Goal: Task Accomplishment & Management: Manage account settings

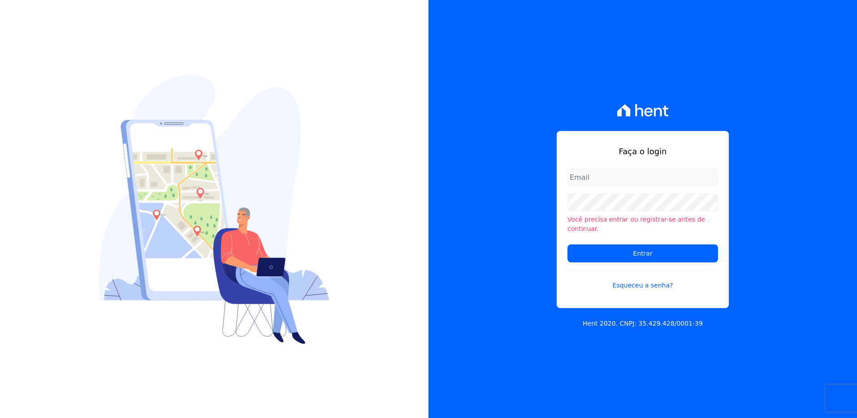
click at [644, 184] on input "email" at bounding box center [642, 177] width 151 height 18
type input "monica.kurose@e-arke.com"
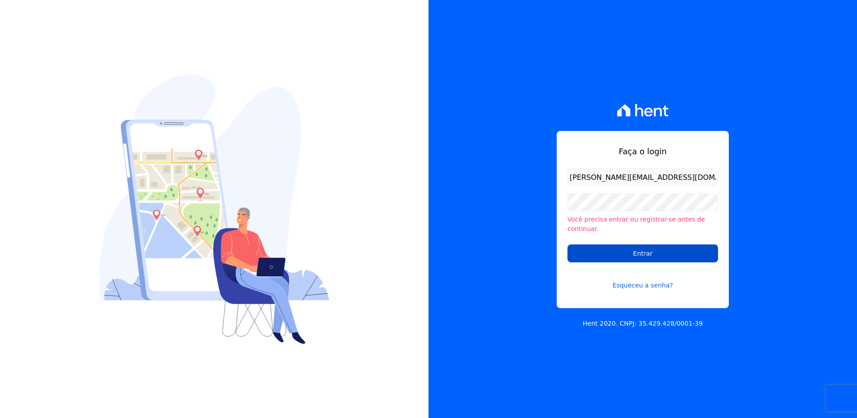
click at [606, 246] on input "Entrar" at bounding box center [642, 253] width 151 height 18
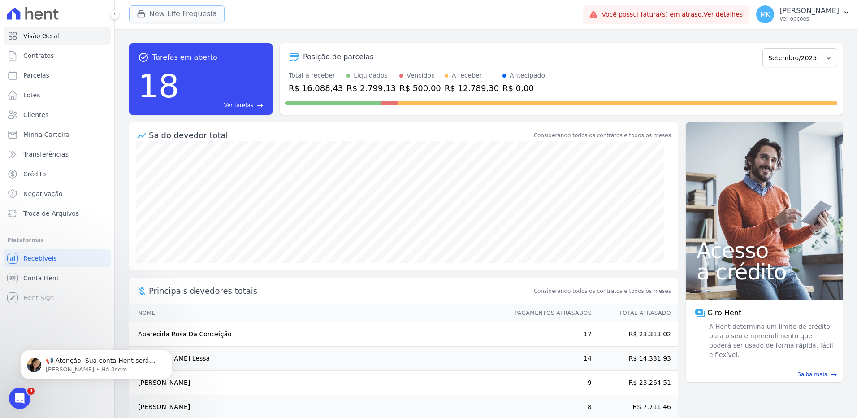
click at [178, 11] on button "New Life Freguesia" at bounding box center [176, 13] width 95 height 17
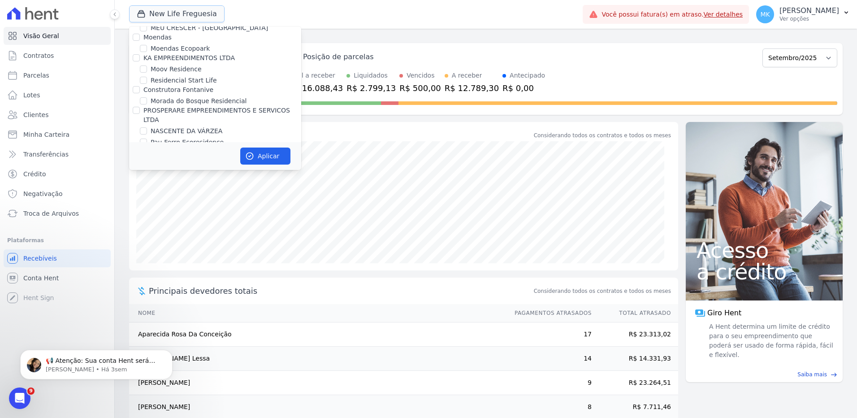
scroll to position [3487, 0]
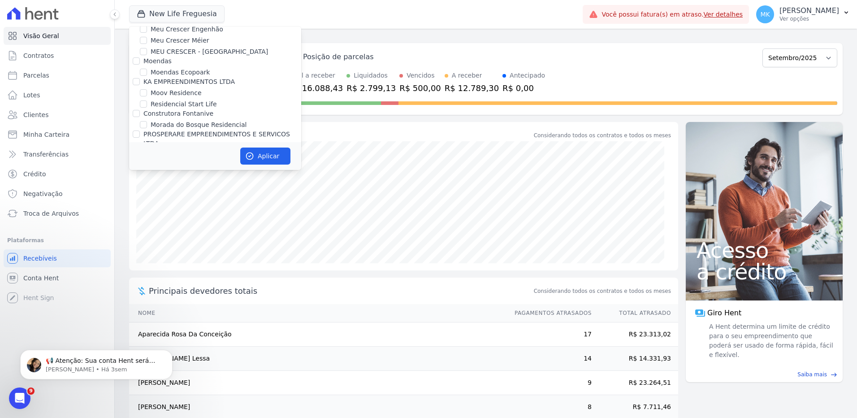
click at [143, 194] on input "New Life Freguesia" at bounding box center [143, 197] width 7 height 7
checkbox input "false"
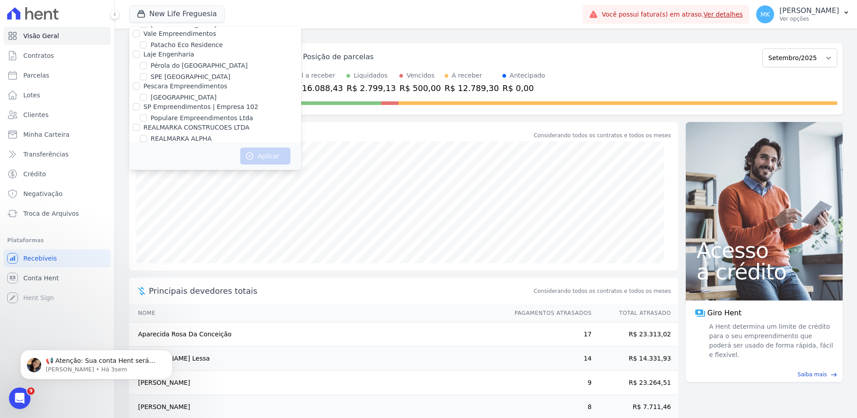
scroll to position [3996, 0]
click at [137, 181] on input "Reserva Vale dos Ipes Empreendimento" at bounding box center [136, 184] width 7 height 7
checkbox input "true"
click at [289, 156] on button "Aplicar" at bounding box center [265, 155] width 50 height 17
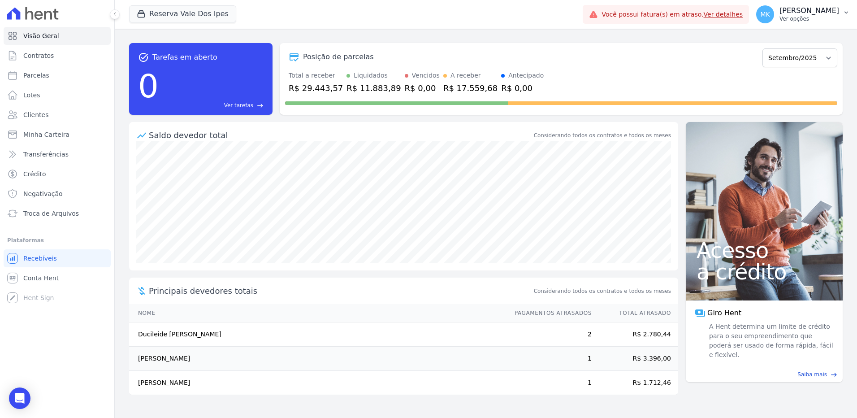
click at [814, 9] on p "[PERSON_NAME]" at bounding box center [809, 10] width 60 height 9
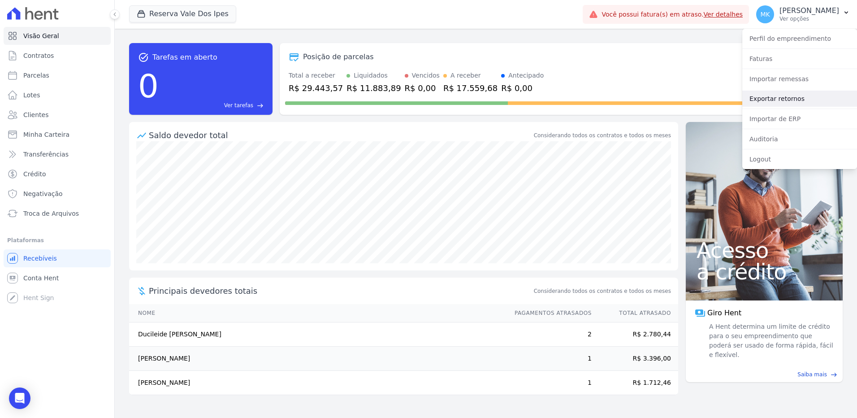
click at [775, 96] on link "Exportar retornos" at bounding box center [799, 99] width 115 height 16
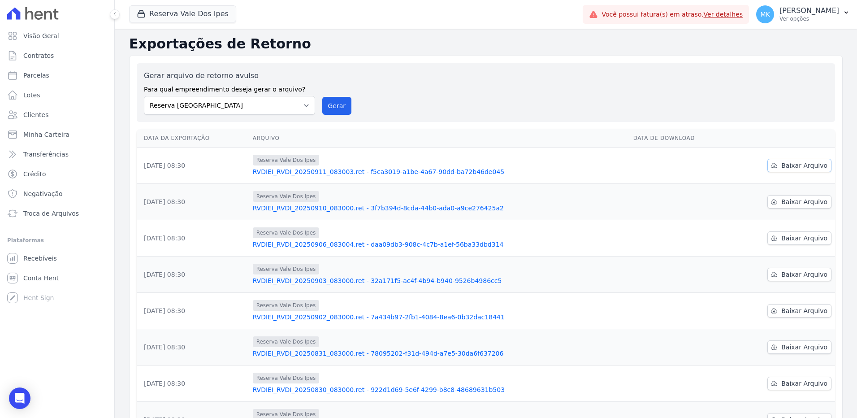
click at [806, 164] on span "Baixar Arquivo" at bounding box center [804, 165] width 46 height 9
click at [545, 21] on div "Reserva Vale Dos Ipes Trapisa Engenharia Acaiá Residencial Icatu Residencial MG…" at bounding box center [354, 15] width 450 height 30
drag, startPoint x: 337, startPoint y: 105, endPoint x: 469, endPoint y: 57, distance: 140.2
click at [336, 105] on button "Gerar" at bounding box center [337, 106] width 30 height 18
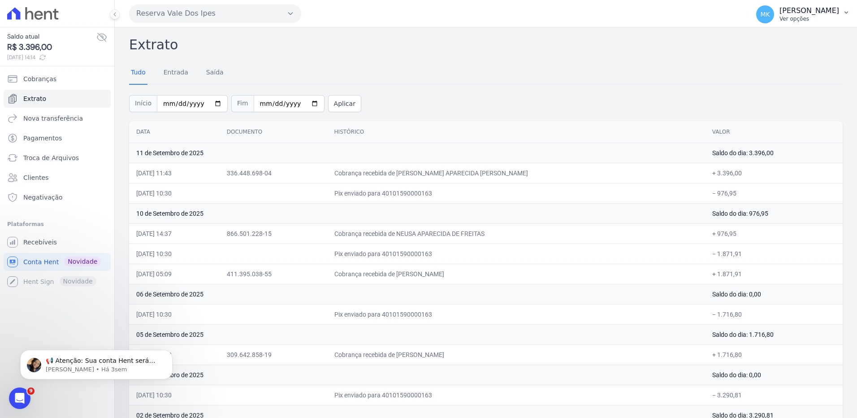
click at [826, 9] on p "[PERSON_NAME]" at bounding box center [809, 10] width 60 height 9
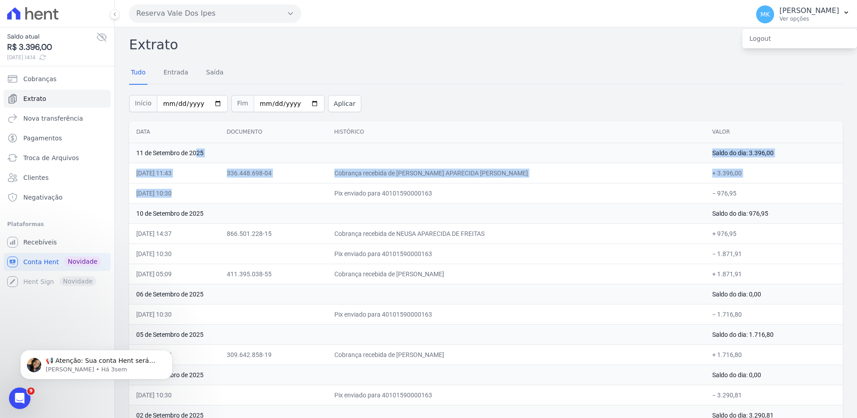
drag, startPoint x: 138, startPoint y: 151, endPoint x: 343, endPoint y: 188, distance: 207.7
click at [343, 188] on tbody "11 de Setembro de 2025 Saldo do dia: 3.396,00 11/09/2025, 11:43 336.448.698-04 …" at bounding box center [485, 304] width 713 height 323
click at [327, 190] on td at bounding box center [274, 193] width 108 height 20
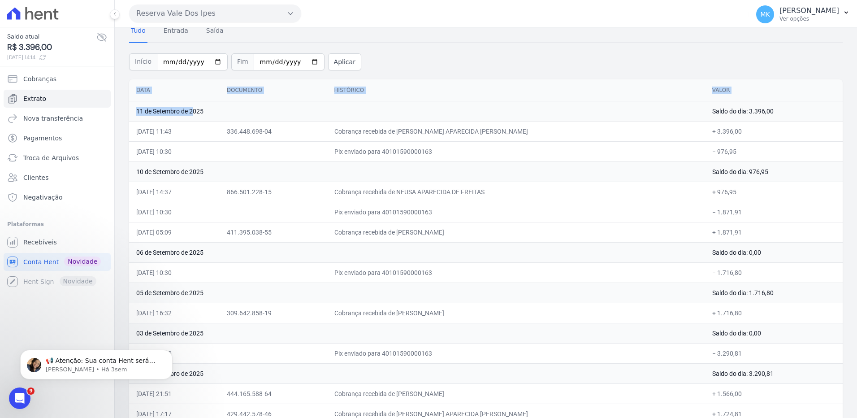
scroll to position [55, 0]
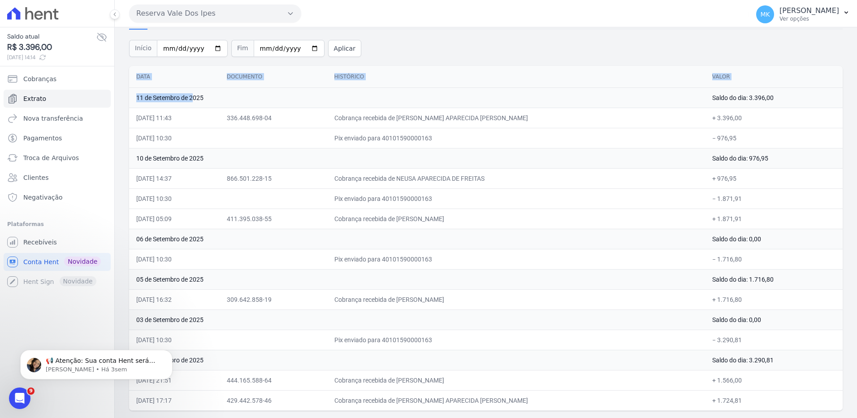
drag, startPoint x: 136, startPoint y: 150, endPoint x: 744, endPoint y: 400, distance: 657.5
click at [744, 400] on tbody "11 de Setembro de 2025 Saldo do dia: 3.396,00 11/09/2025, 11:43 336.448.698-04 …" at bounding box center [485, 248] width 713 height 323
copy tbody "11 de Setembro de 2025 Saldo do dia: 3.396,00 11/09/2025, 11:43 336.448.698-04 …"
click at [505, 51] on div "Início 2025-09-01 Fim 2025-09-11 Aplicar" at bounding box center [485, 47] width 713 height 37
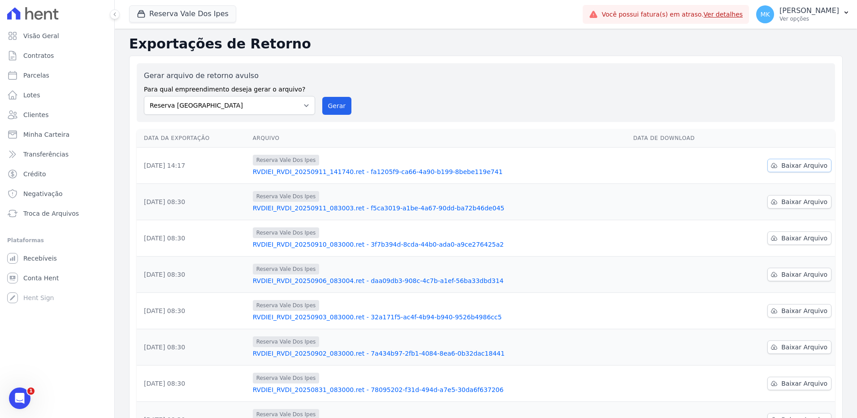
click at [803, 164] on span "Baixar Arquivo" at bounding box center [804, 165] width 46 height 9
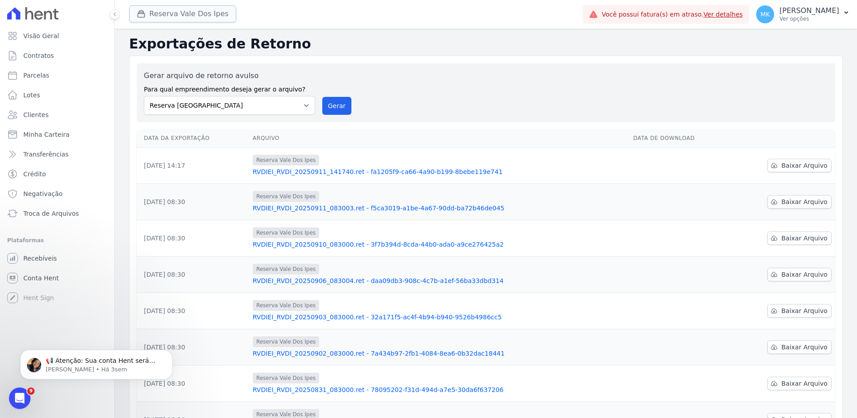
click at [179, 13] on button "Reserva Vale Dos Ipes" at bounding box center [182, 13] width 107 height 17
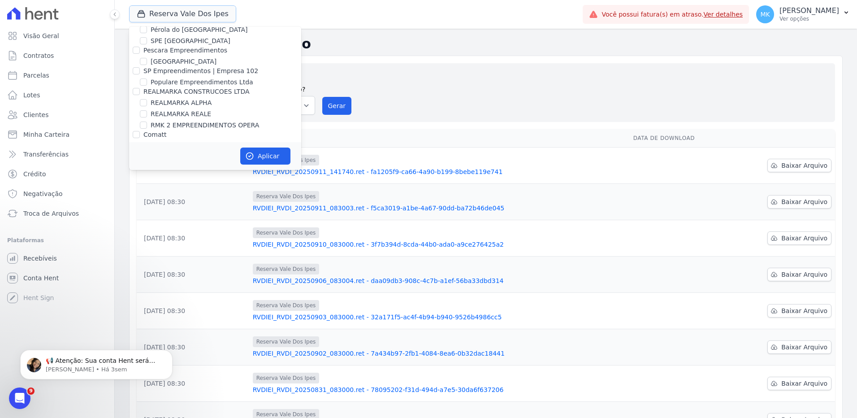
scroll to position [4049, 0]
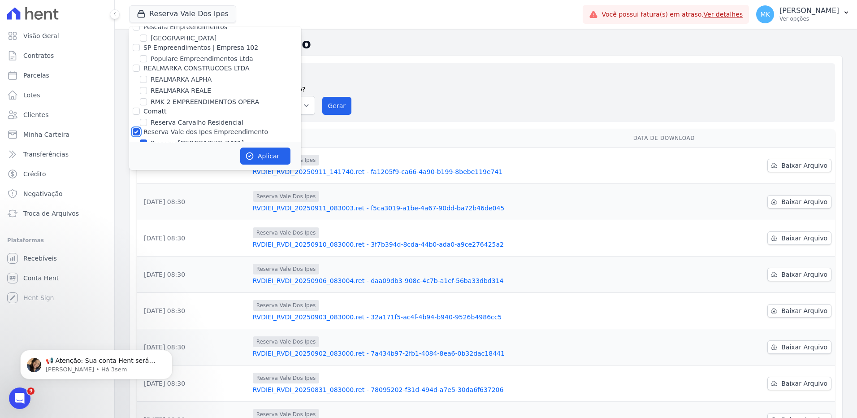
click at [136, 128] on input "Reserva Vale dos Ipes Empreendimento" at bounding box center [136, 131] width 7 height 7
checkbox input "false"
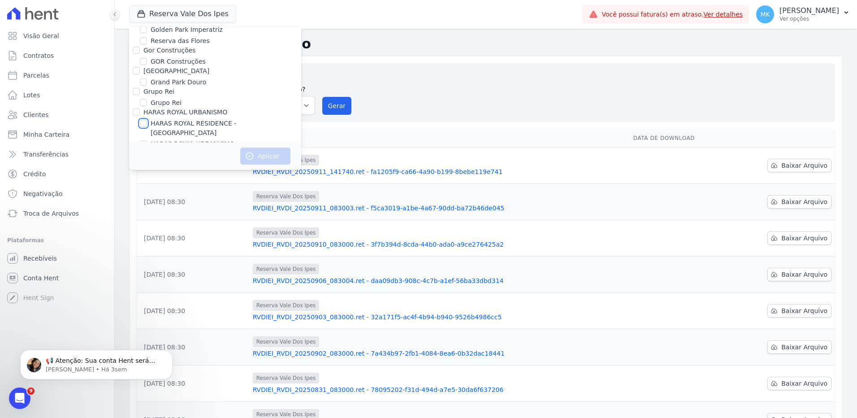
click at [143, 120] on input "HARAS ROYAL RESIDENCE - [GEOGRAPHIC_DATA]" at bounding box center [143, 123] width 7 height 7
checkbox input "true"
click at [263, 153] on button "Aplicar" at bounding box center [265, 155] width 50 height 17
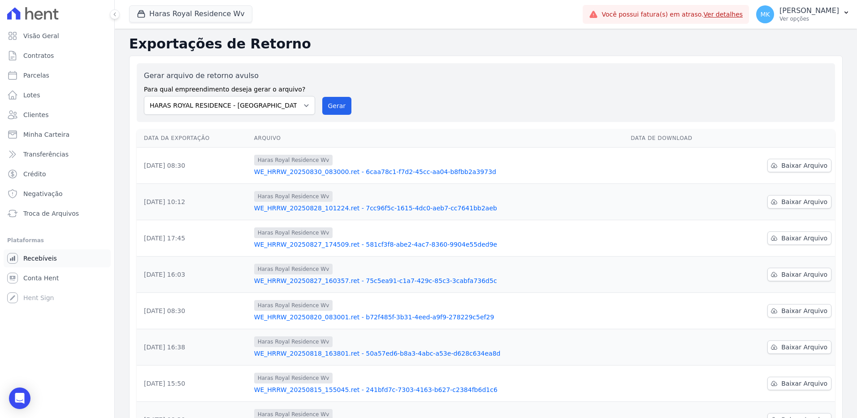
drag, startPoint x: 41, startPoint y: 53, endPoint x: 87, endPoint y: 266, distance: 218.2
click at [87, 266] on link "Recebíveis" at bounding box center [57, 258] width 107 height 18
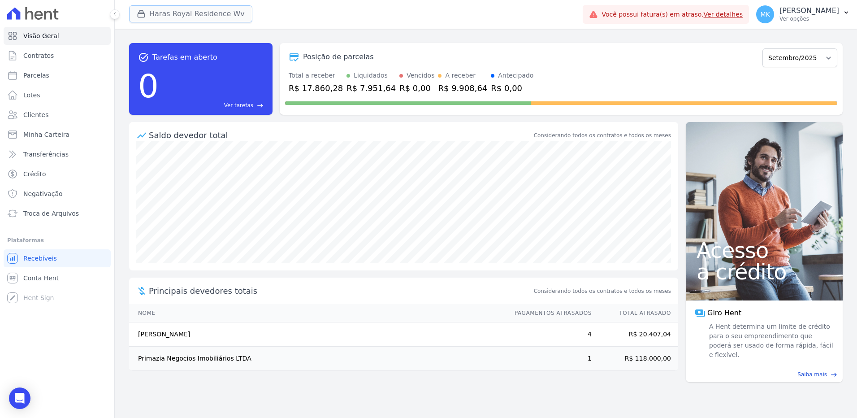
click at [194, 12] on button "Haras Royal Residence Wv" at bounding box center [190, 13] width 123 height 17
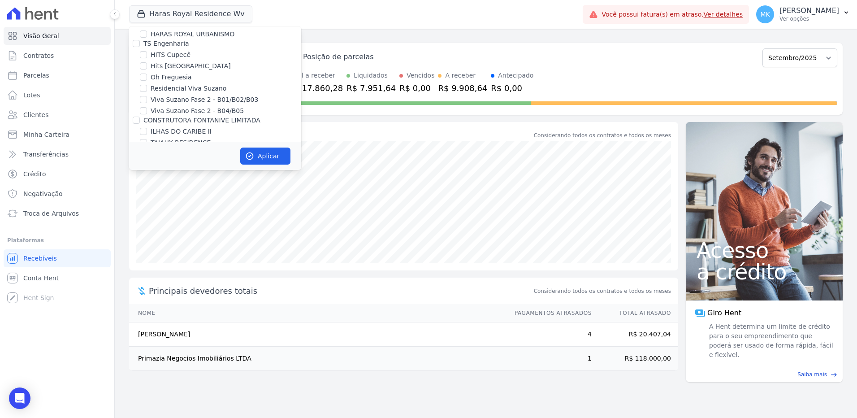
scroll to position [2481, 0]
click at [143, 151] on input "HARAS ROYAL RESIDENCE - [GEOGRAPHIC_DATA]" at bounding box center [143, 154] width 7 height 7
checkbox input "false"
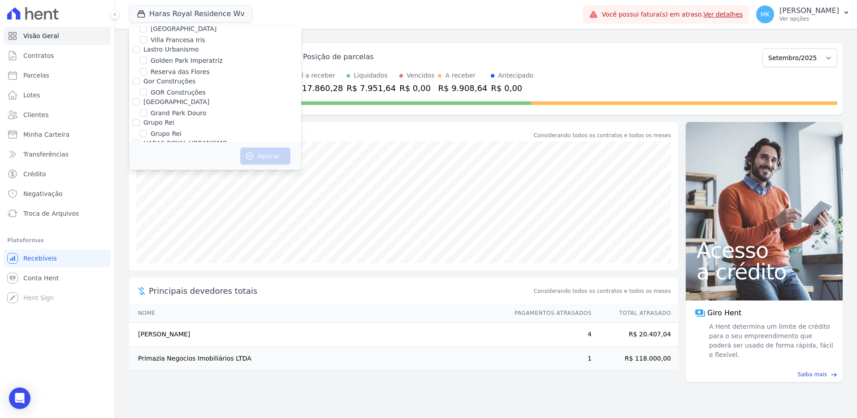
click at [145, 171] on input "HARAS ROYAL URBANISMO" at bounding box center [143, 174] width 7 height 7
checkbox input "true"
click at [259, 157] on button "Aplicar" at bounding box center [265, 155] width 50 height 17
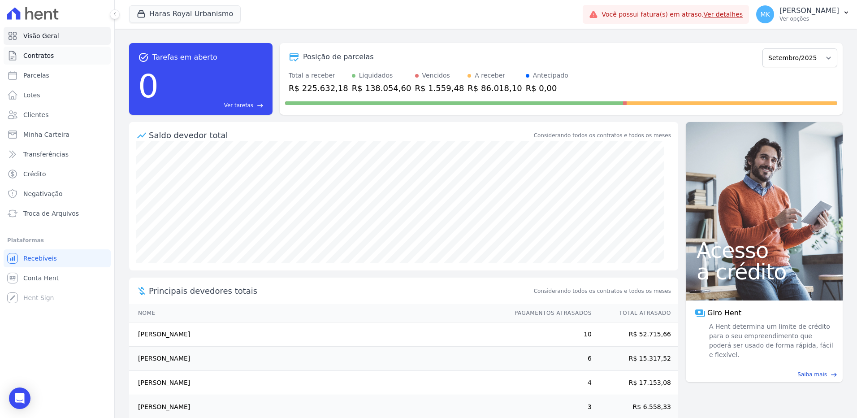
click at [39, 56] on span "Contratos" at bounding box center [38, 55] width 30 height 9
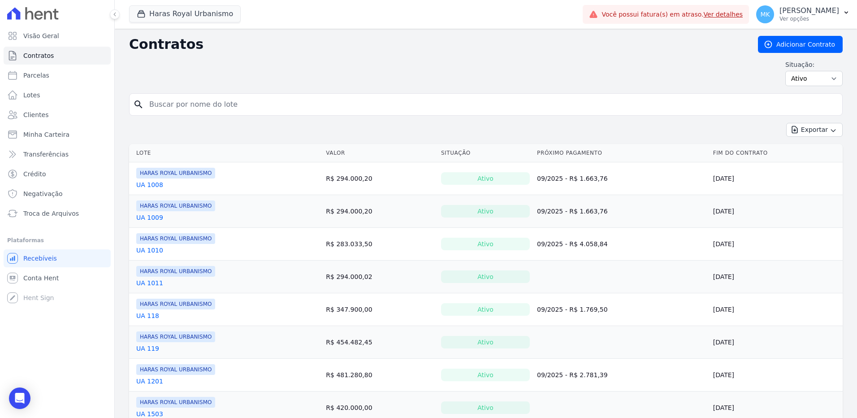
click at [153, 183] on link "UA 1008" at bounding box center [149, 184] width 27 height 9
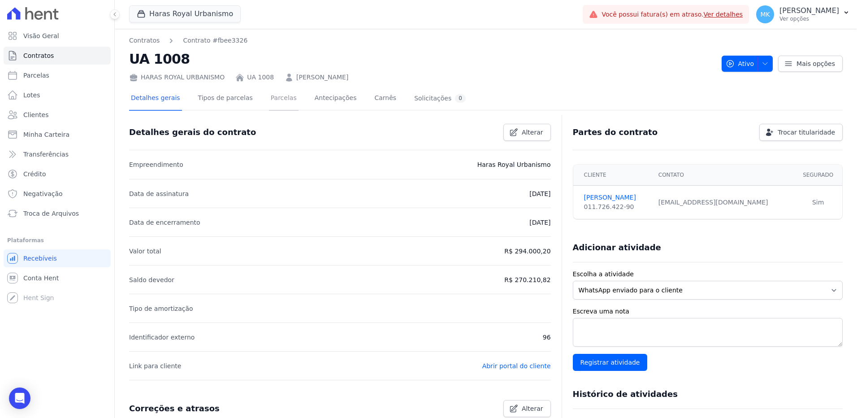
click at [274, 96] on link "Parcelas" at bounding box center [284, 99] width 30 height 24
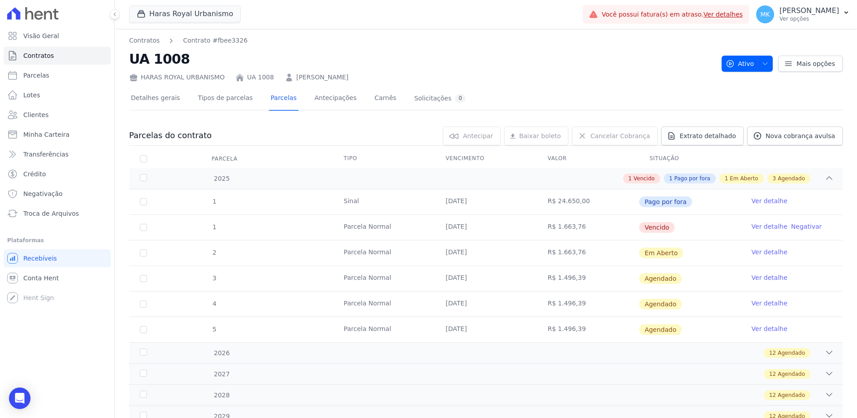
click at [759, 226] on link "Ver detalhe" at bounding box center [770, 226] width 36 height 9
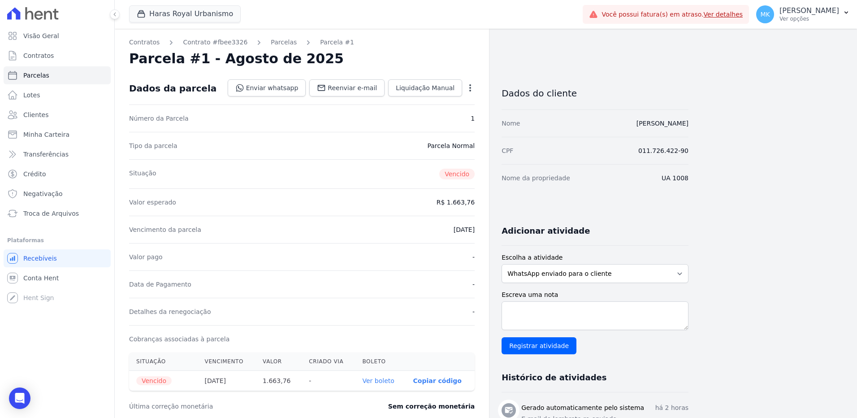
click at [472, 86] on icon "button" at bounding box center [470, 87] width 9 height 9
click at [410, 96] on link "Alterar" at bounding box center [431, 100] width 79 height 16
click at [418, 89] on span "Cancelar" at bounding box center [416, 87] width 28 height 9
click at [419, 88] on span "Liquidação Manual" at bounding box center [425, 87] width 59 height 9
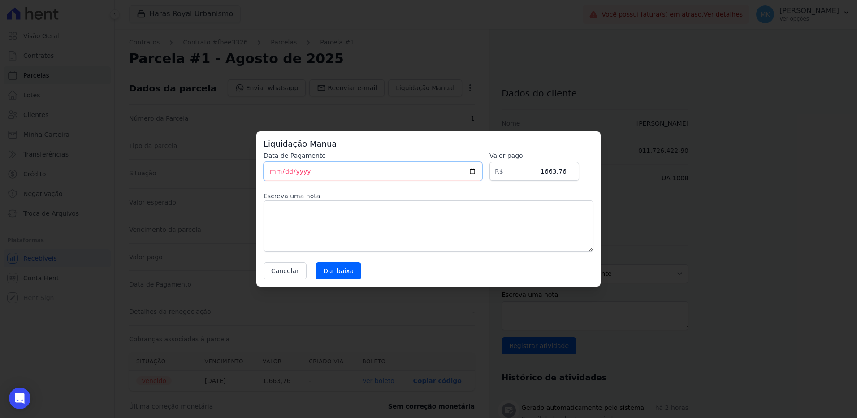
click at [475, 171] on input "2025-09-11" at bounding box center [373, 171] width 219 height 19
type input "2025-09-10"
click at [339, 229] on textarea at bounding box center [429, 225] width 330 height 51
drag, startPoint x: 370, startPoint y: 214, endPoint x: 256, endPoint y: 205, distance: 114.2
click at [256, 205] on div "Liquidação Manual Data de Pagamento 2025-09-10 Valor pago R$ 1663.76 Escreva um…" at bounding box center [428, 209] width 857 height 418
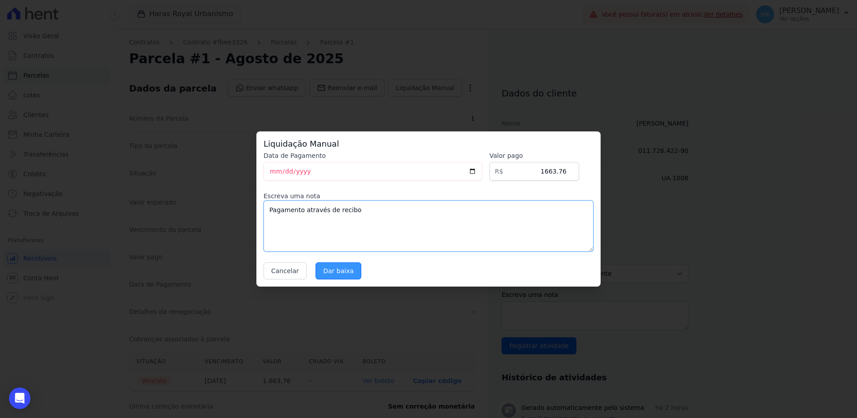
type textarea "Pagamento através de recibo"
click at [320, 272] on input "Dar baixa" at bounding box center [338, 270] width 46 height 17
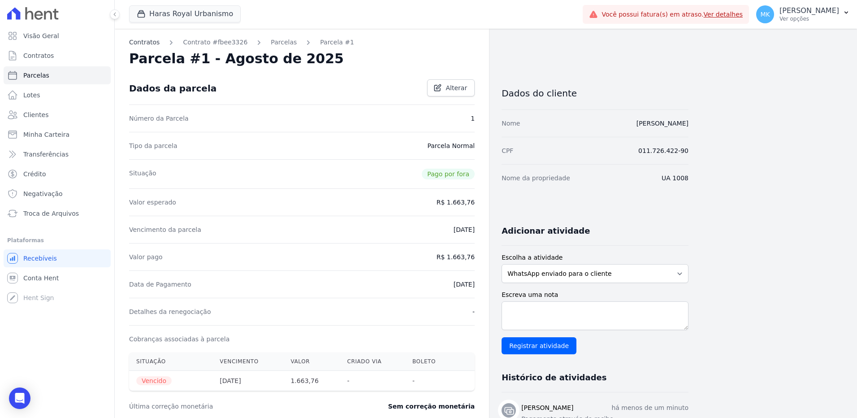
click at [143, 42] on link "Contratos" at bounding box center [144, 42] width 30 height 9
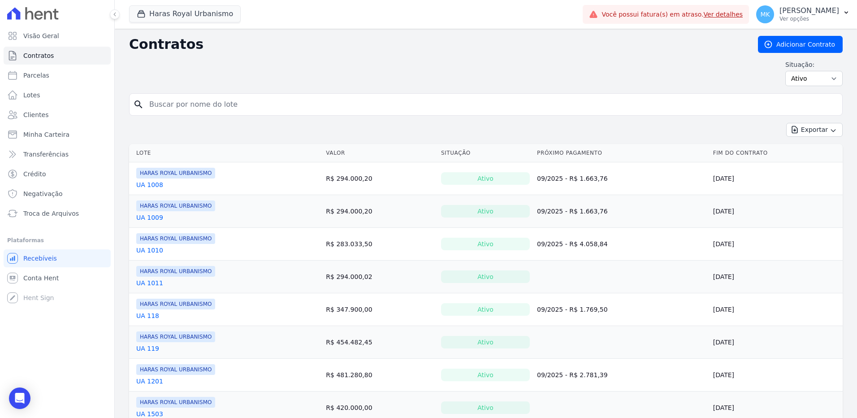
click at [151, 218] on link "UA 1009" at bounding box center [149, 217] width 27 height 9
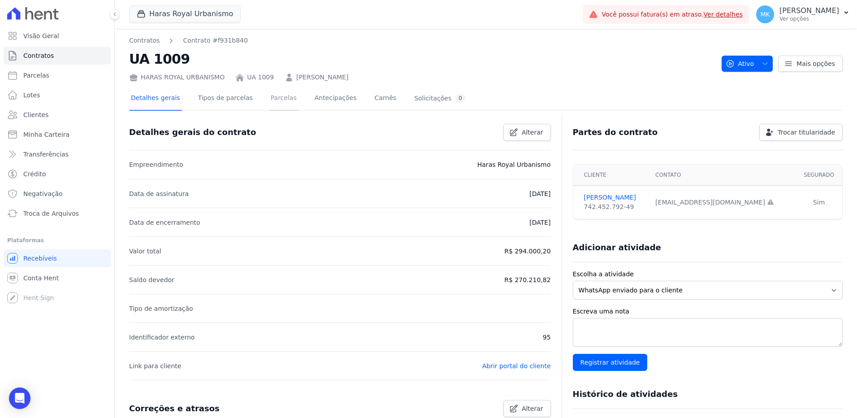
click at [269, 99] on link "Parcelas" at bounding box center [284, 99] width 30 height 24
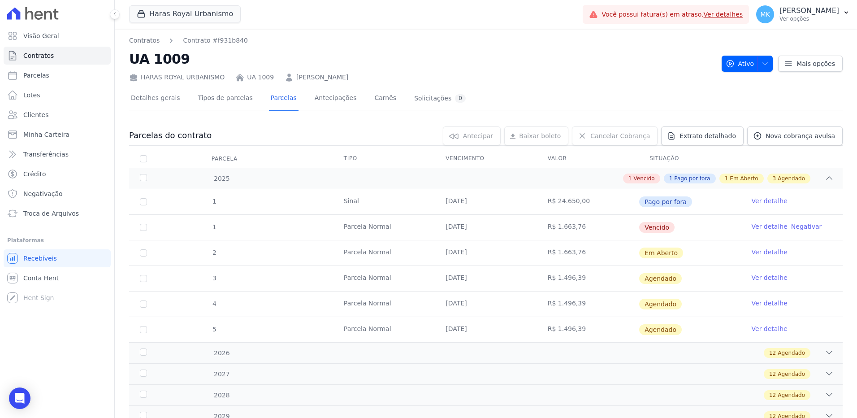
click at [765, 226] on link "Ver detalhe" at bounding box center [770, 226] width 36 height 9
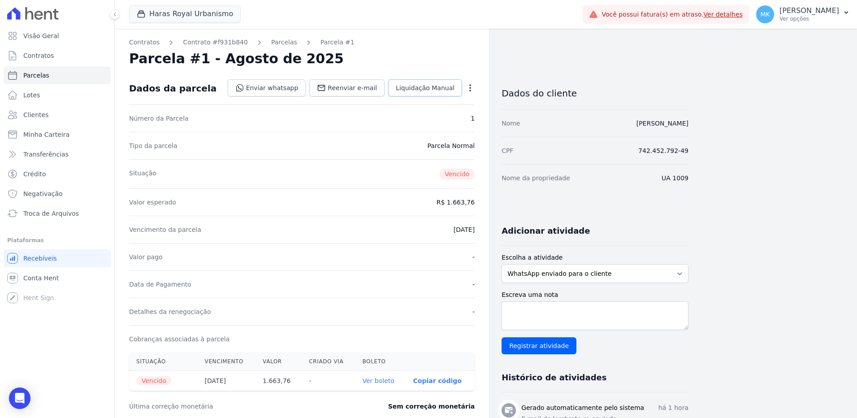
click at [438, 83] on span "Liquidação Manual" at bounding box center [425, 87] width 59 height 9
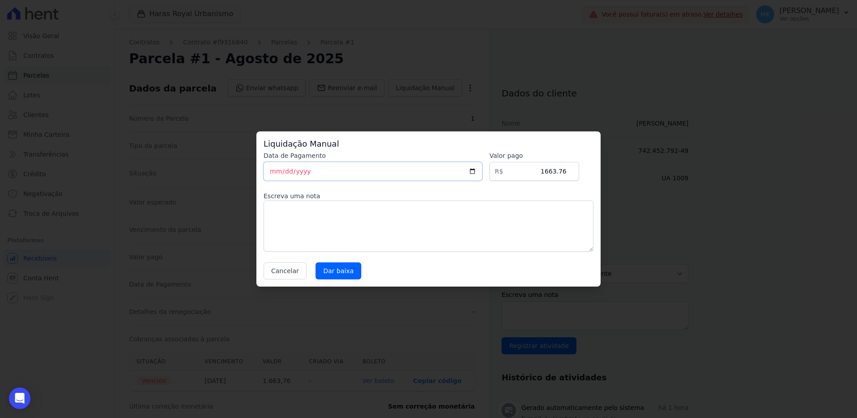
click at [480, 170] on input "2025-09-11" at bounding box center [373, 171] width 219 height 19
type input "2025-09-10"
click at [314, 227] on textarea at bounding box center [429, 225] width 330 height 51
paste textarea "Pagamento através de recibo"
type textarea "Pagamento através de recibo"
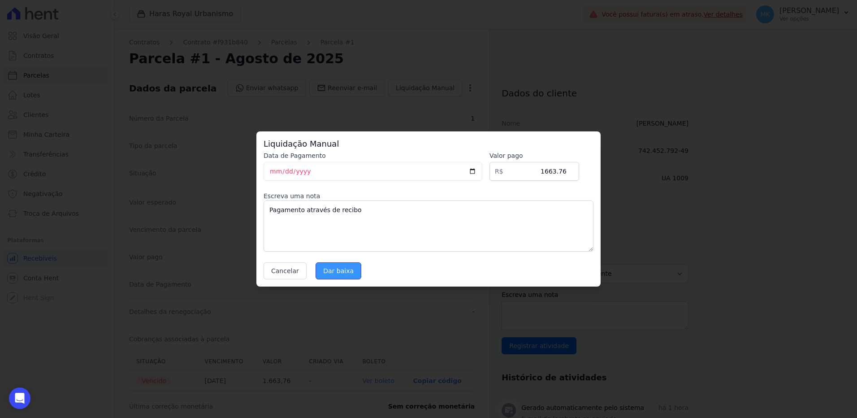
click at [336, 270] on input "Dar baixa" at bounding box center [338, 270] width 46 height 17
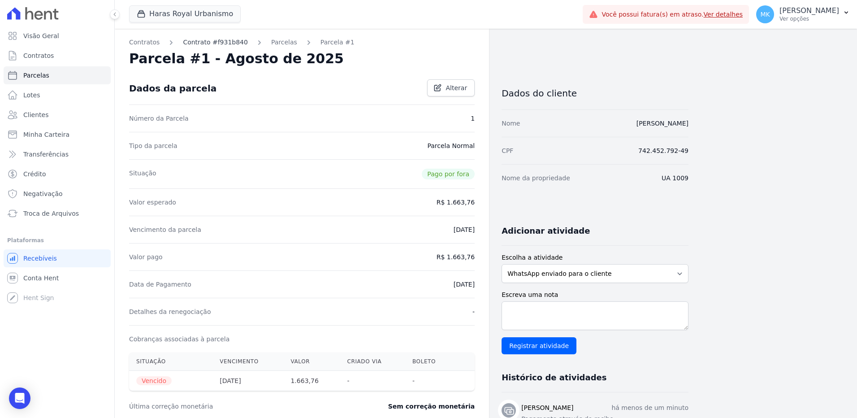
click at [198, 41] on link "Contrato #f931b840" at bounding box center [215, 42] width 65 height 9
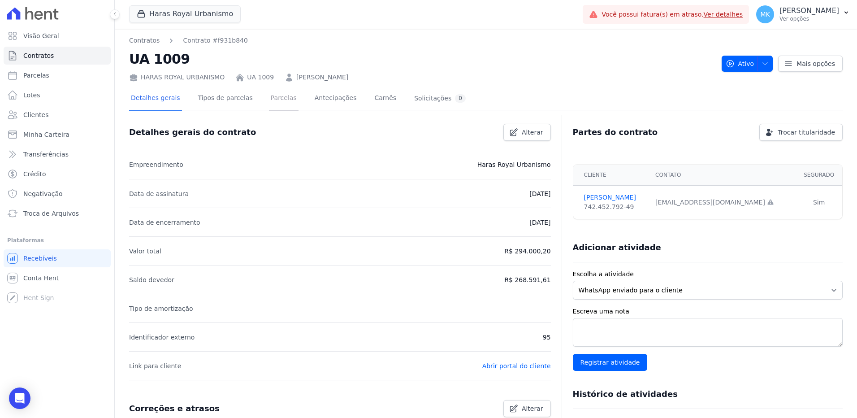
click at [269, 96] on link "Parcelas" at bounding box center [284, 99] width 30 height 24
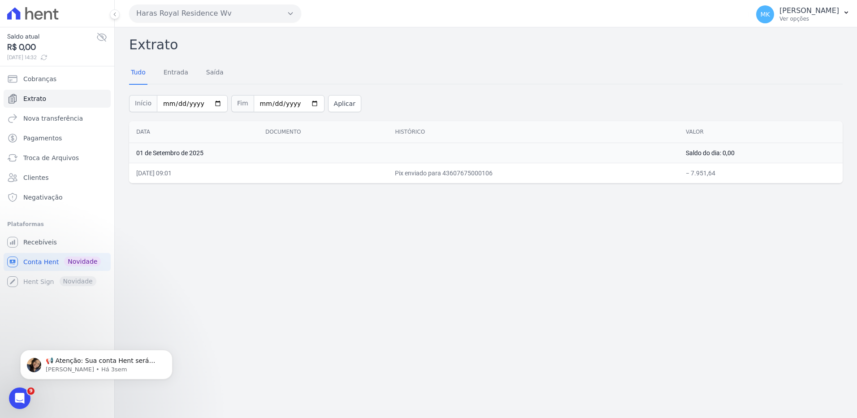
drag, startPoint x: 259, startPoint y: 179, endPoint x: 254, endPoint y: 181, distance: 5.7
click at [258, 179] on td "[DATE] 09:01" at bounding box center [193, 173] width 129 height 20
drag, startPoint x: 136, startPoint y: 172, endPoint x: 723, endPoint y: 174, distance: 587.5
click at [723, 174] on tr "[DATE] 09:01 Pix enviado para 43607675000106 − 7.951,64" at bounding box center [485, 173] width 713 height 20
drag, startPoint x: 723, startPoint y: 174, endPoint x: 601, endPoint y: 288, distance: 167.1
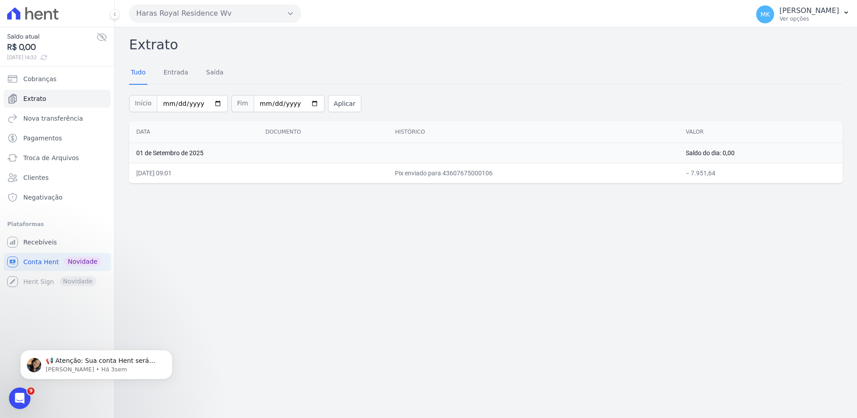
click at [601, 288] on div "Extrato Tudo Entrada Saída Início 2025-09-01 Fim 2025-09-11 Aplicar Data Docume…" at bounding box center [486, 222] width 742 height 390
click at [330, 102] on button "Aplicar" at bounding box center [344, 103] width 33 height 17
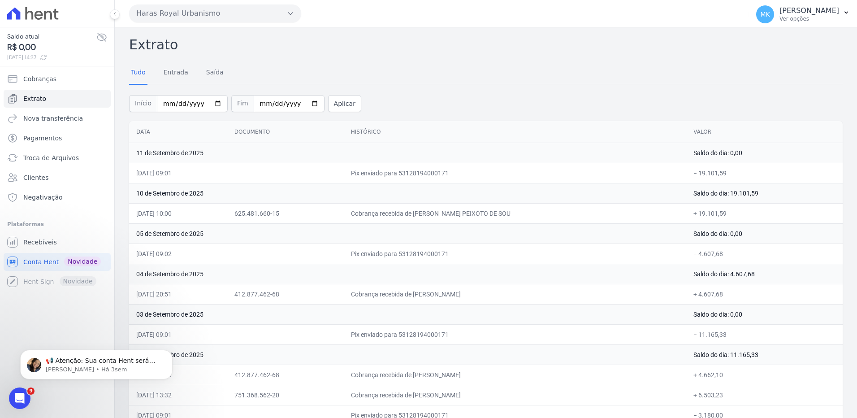
scroll to position [75, 0]
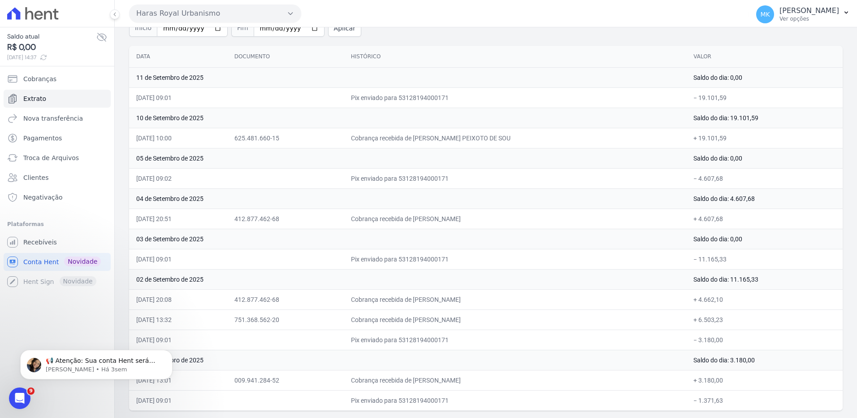
drag, startPoint x: 138, startPoint y: 170, endPoint x: 774, endPoint y: 401, distance: 677.1
click at [774, 401] on tbody "11 de Setembro de 2025 Saldo do dia: 0,00 11/09/2025, 09:01 Pix enviado para 53…" at bounding box center [485, 238] width 713 height 343
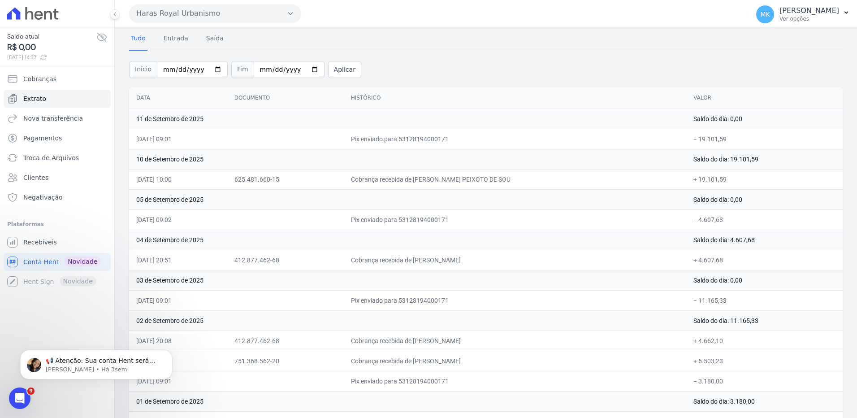
scroll to position [0, 0]
